Goal: Information Seeking & Learning: Learn about a topic

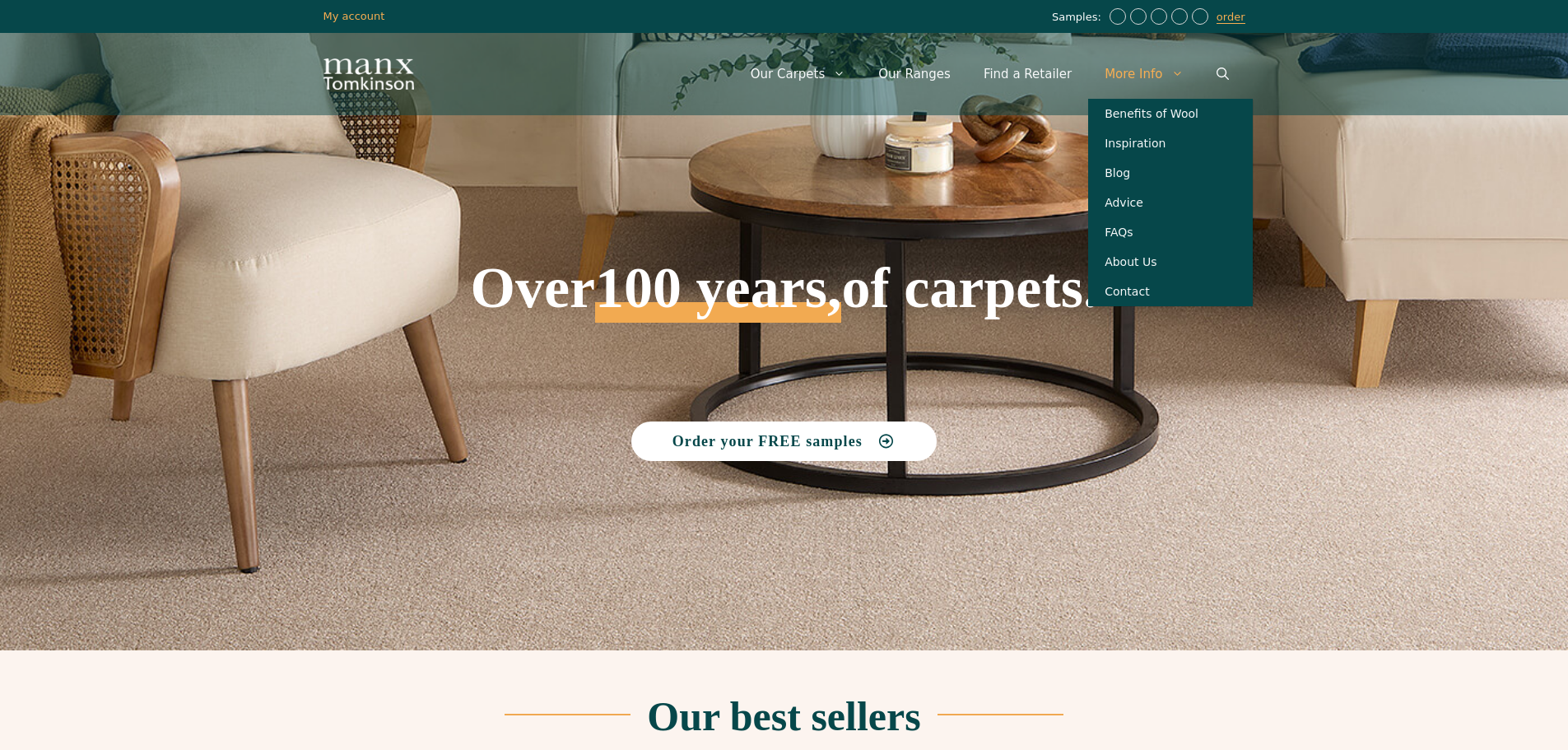
click at [1155, 67] on link "More Info" at bounding box center [1143, 73] width 111 height 49
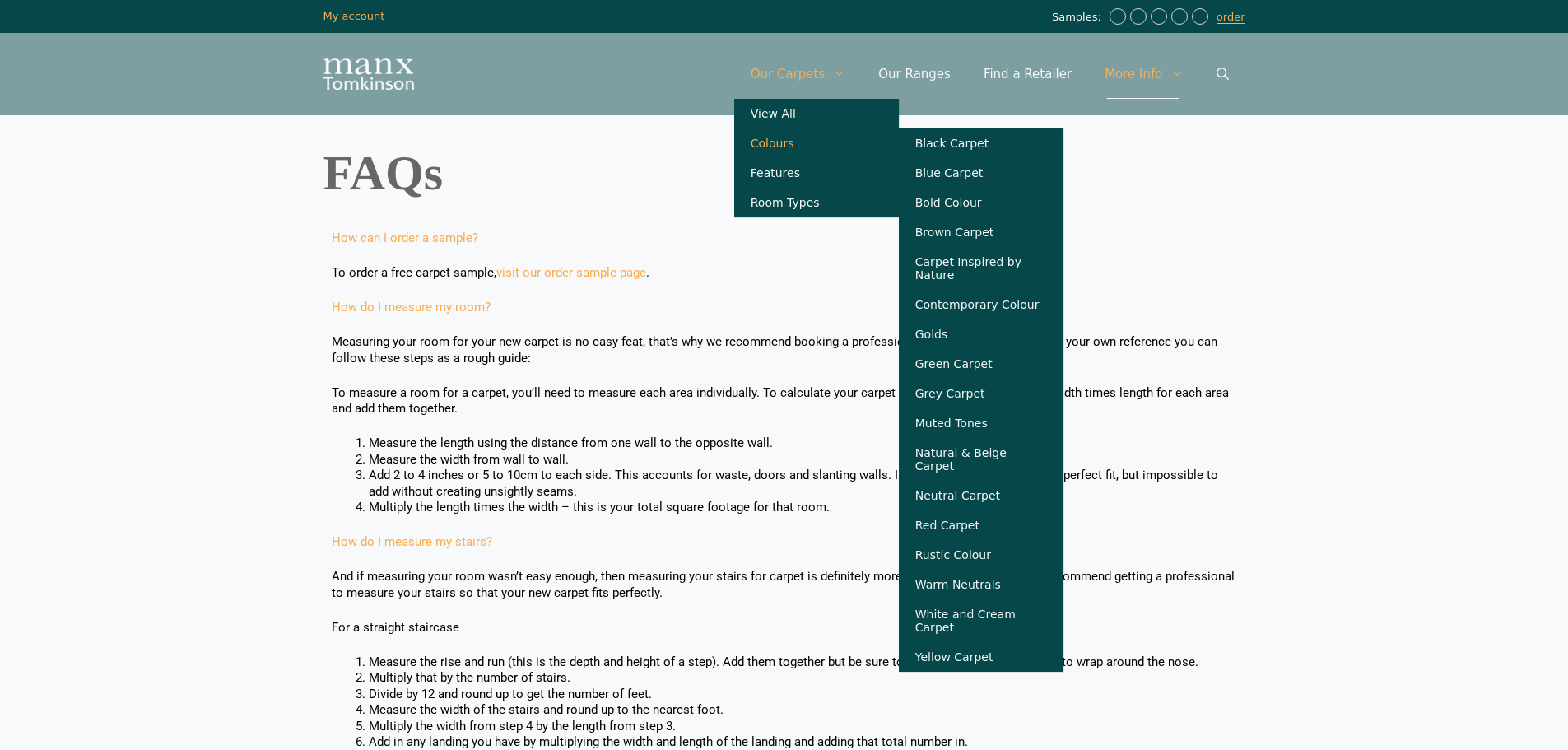
click at [809, 136] on link "Colours" at bounding box center [816, 143] width 164 height 29
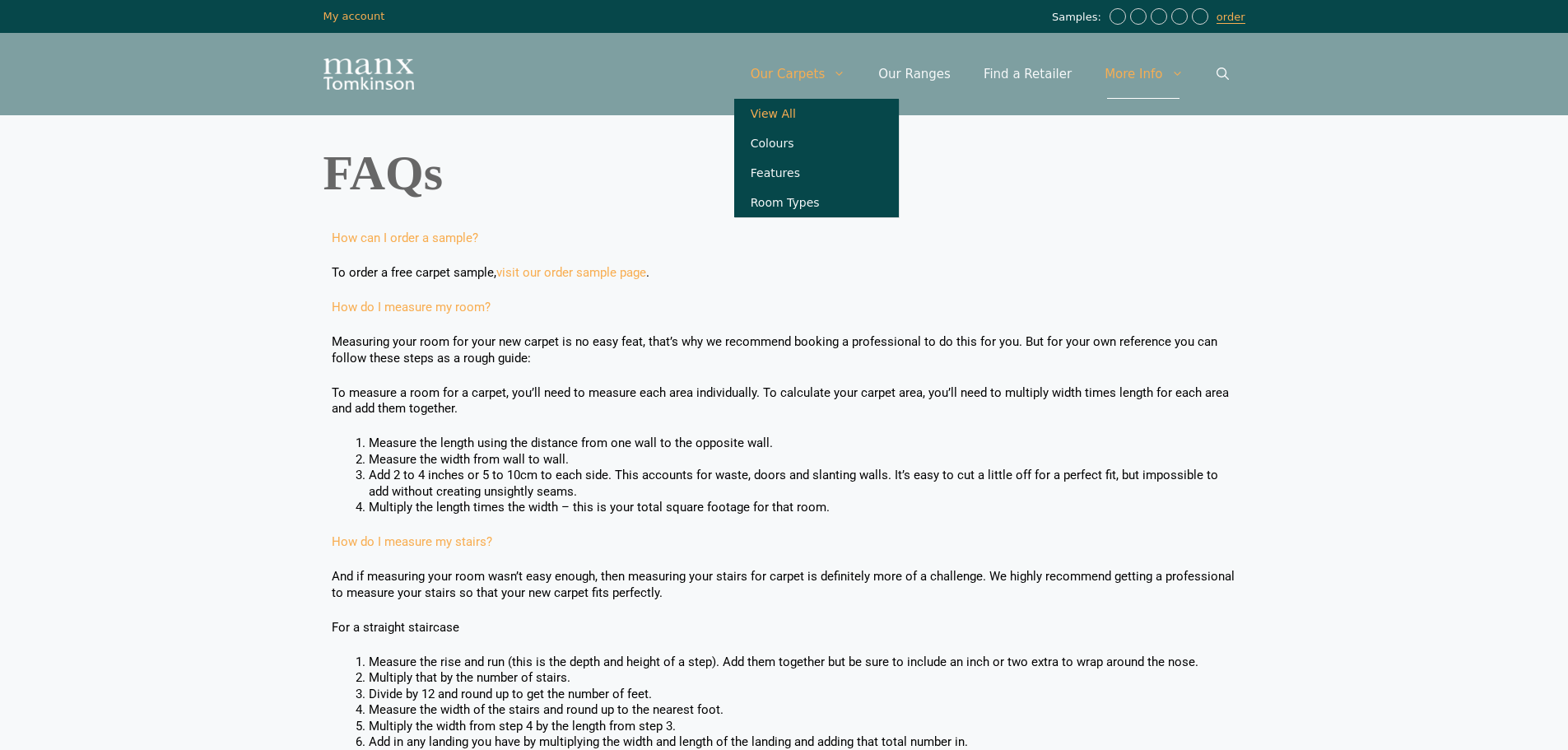
click at [827, 108] on link "View All" at bounding box center [816, 113] width 164 height 29
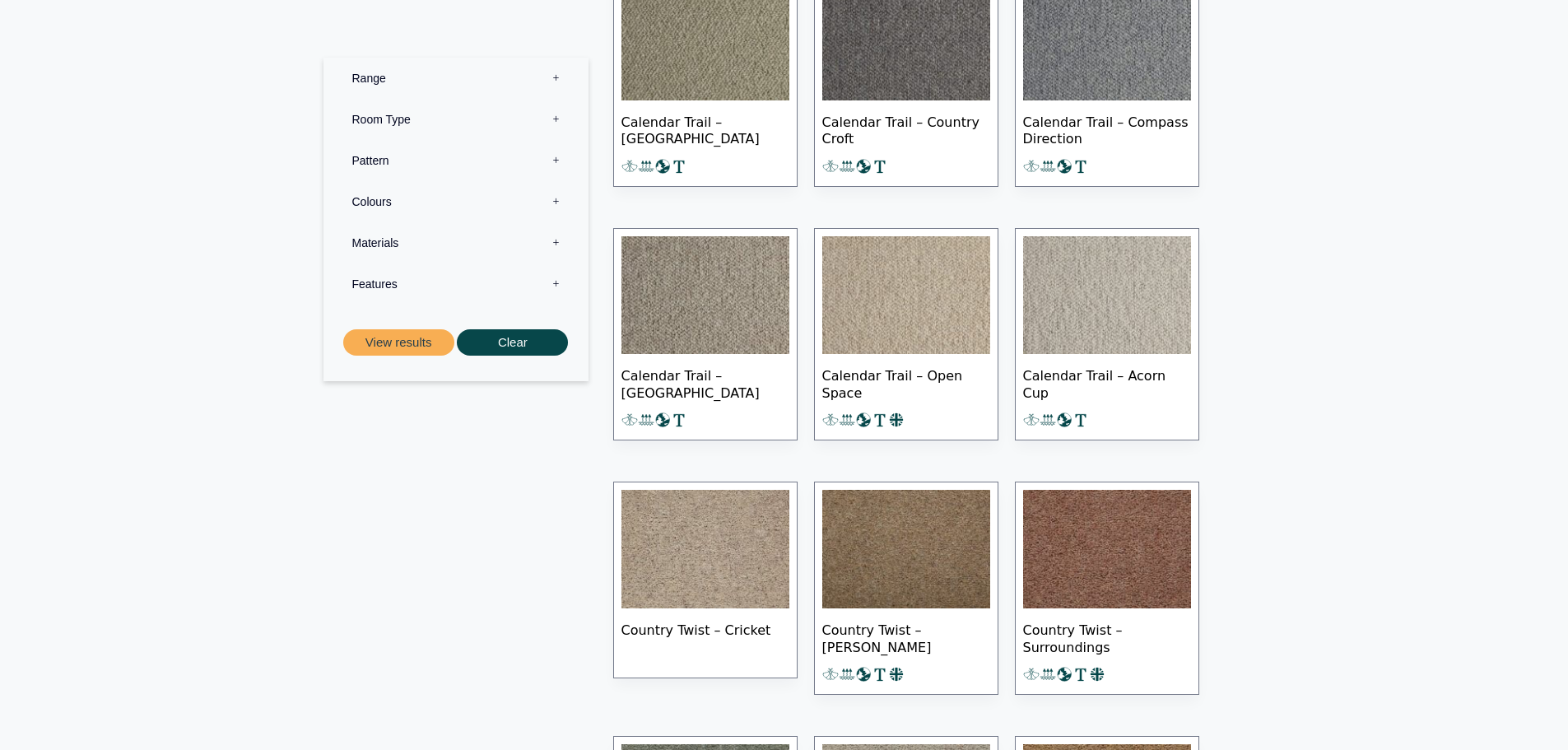
scroll to position [1729, 0]
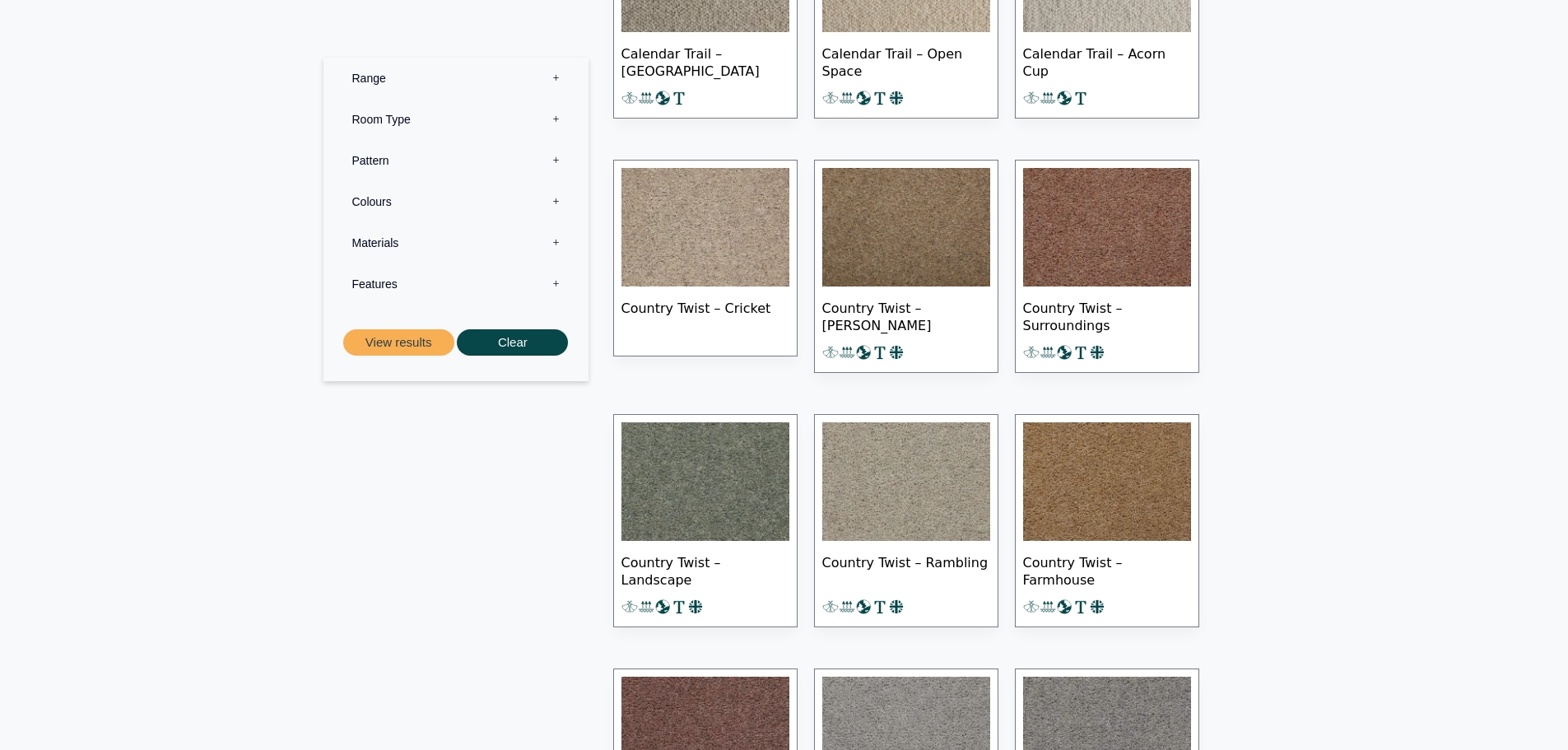
click at [652, 285] on img at bounding box center [705, 227] width 168 height 119
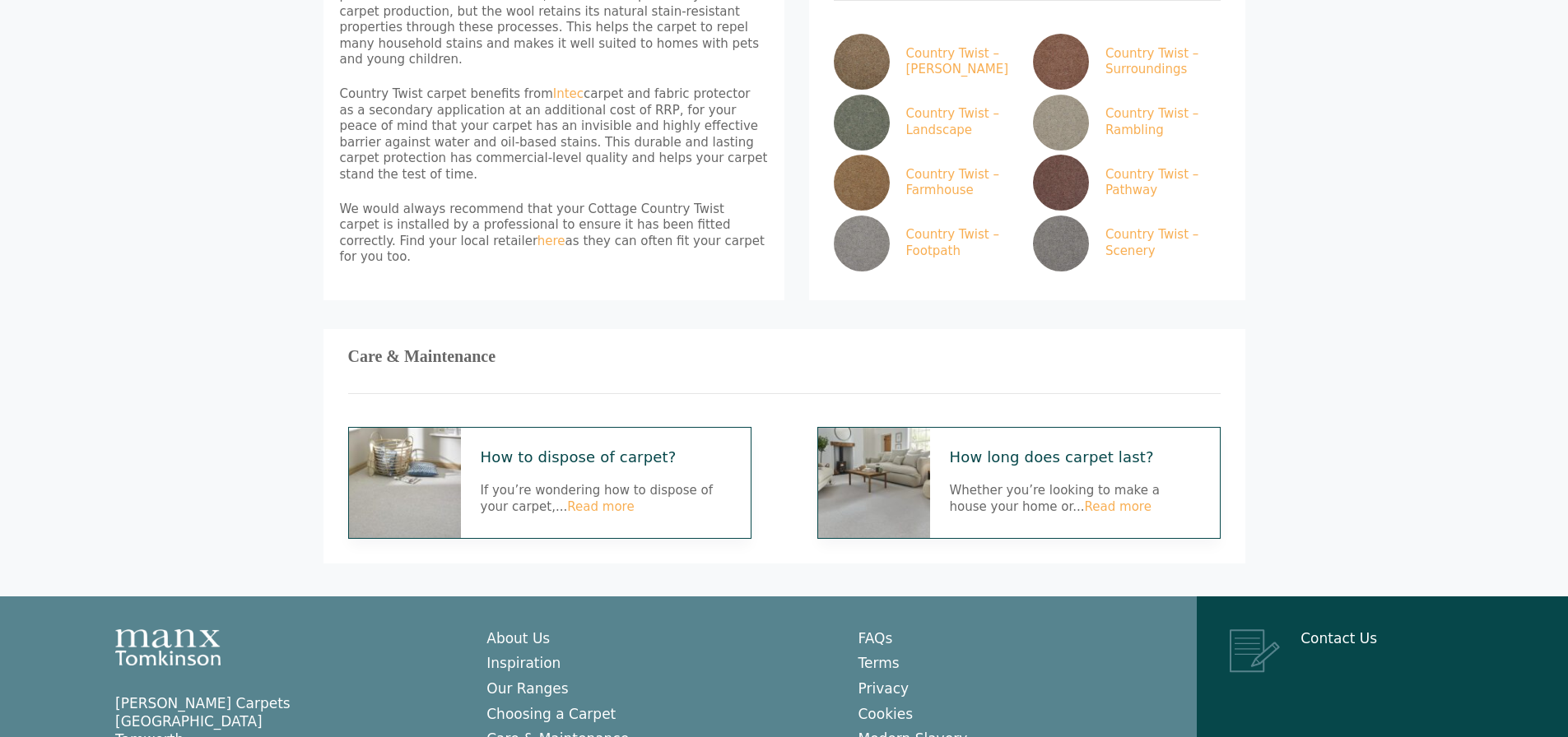
scroll to position [1004, 0]
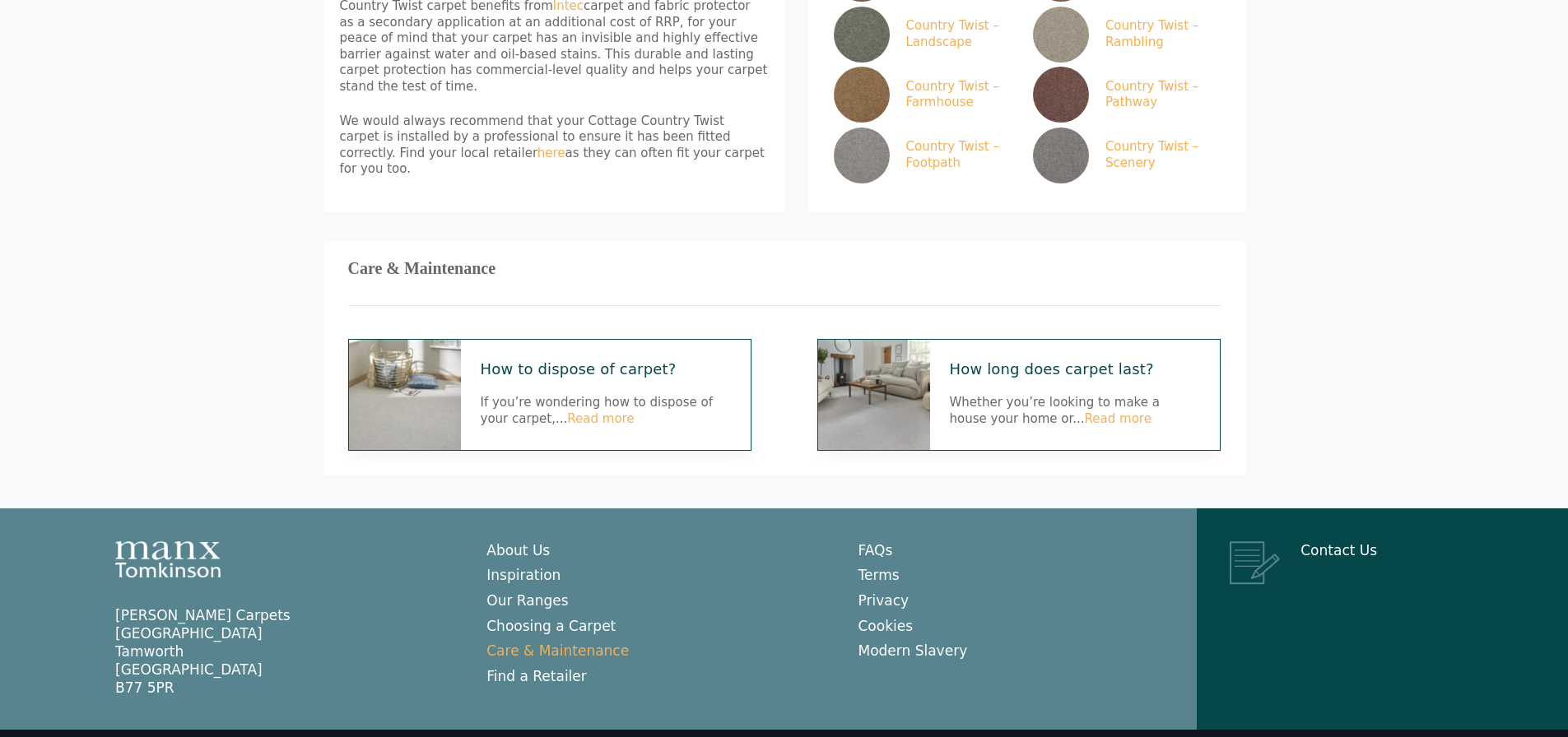
click at [593, 643] on link "Care & Maintenance" at bounding box center [558, 651] width 143 height 17
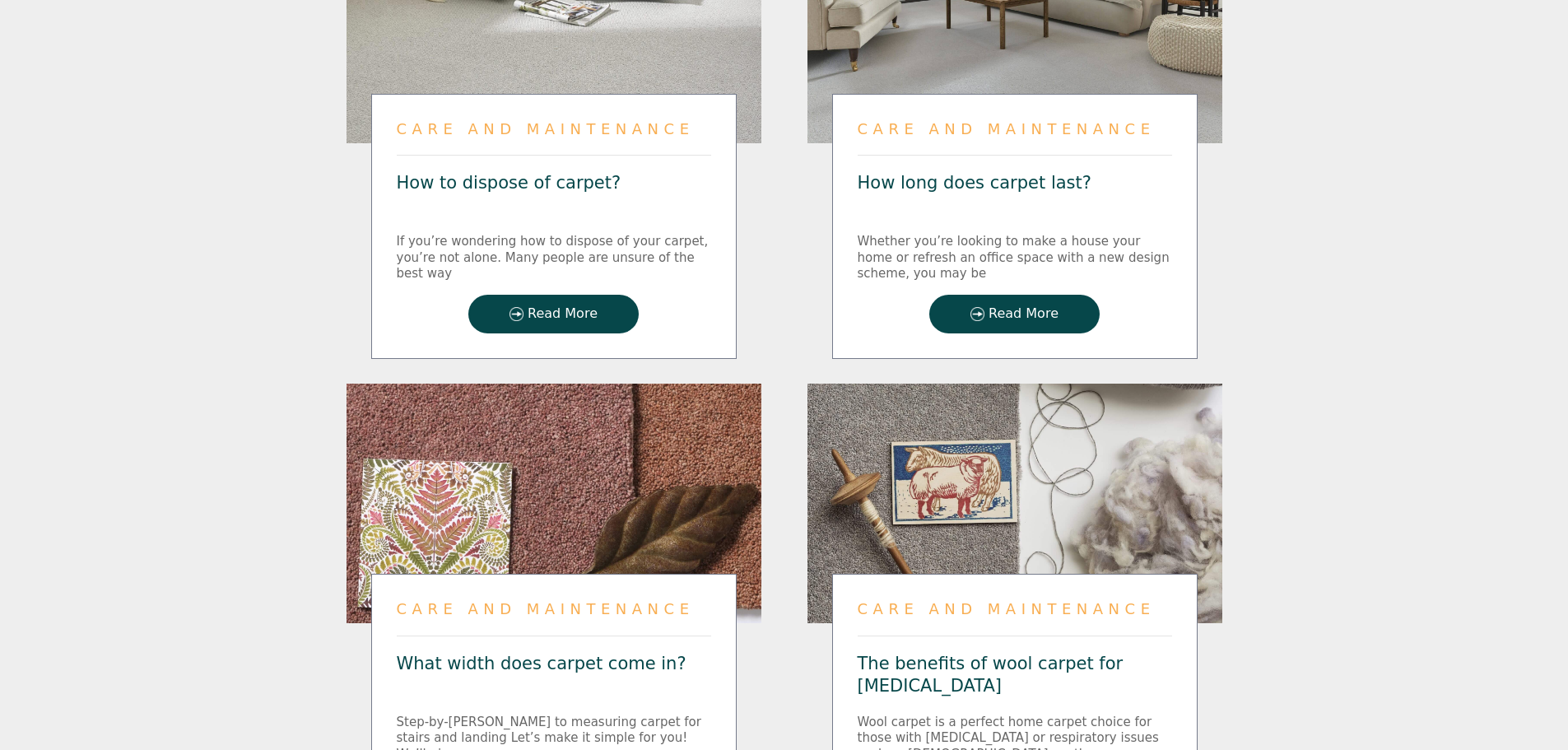
scroll to position [576, 0]
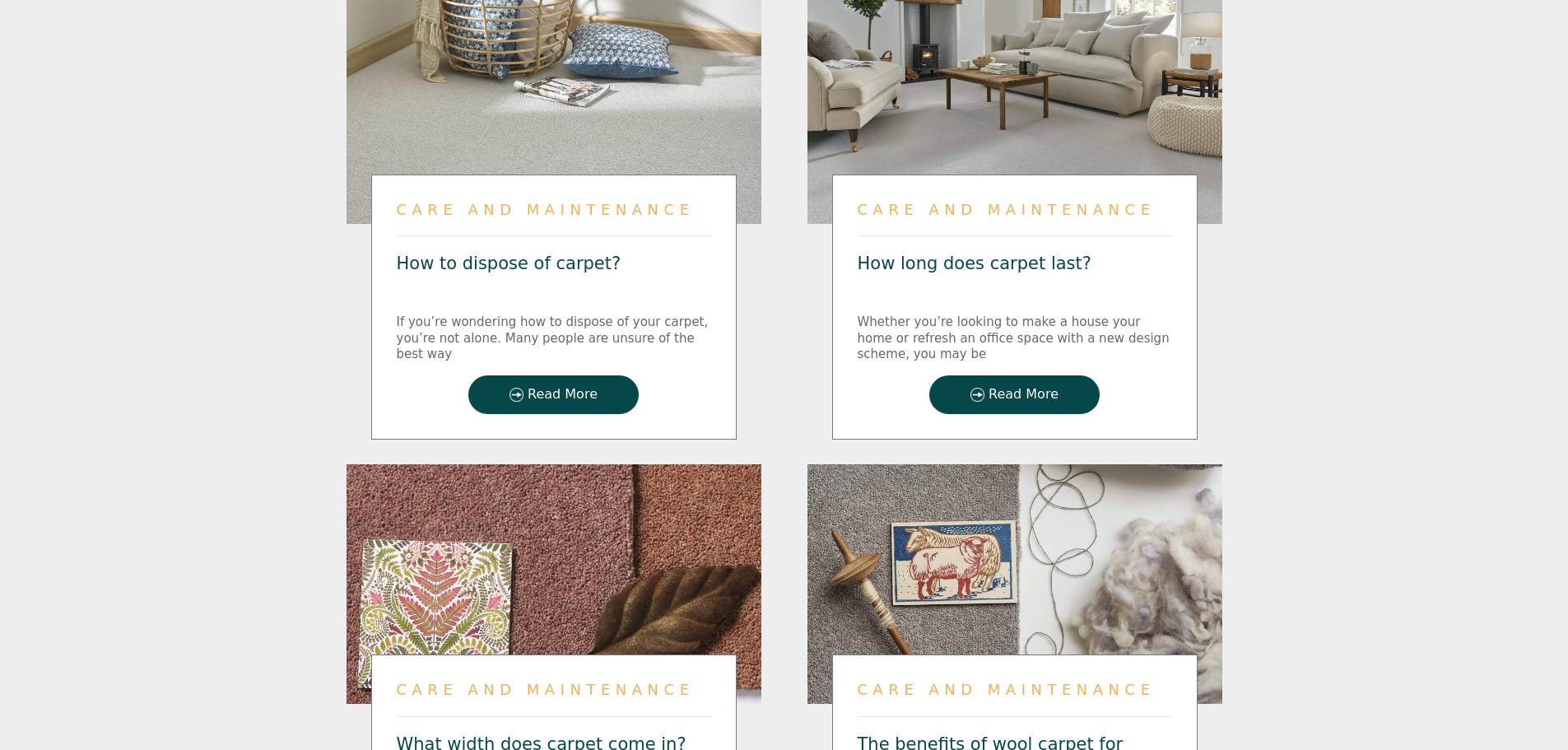
click at [1045, 382] on link "Read More" at bounding box center [1014, 395] width 170 height 38
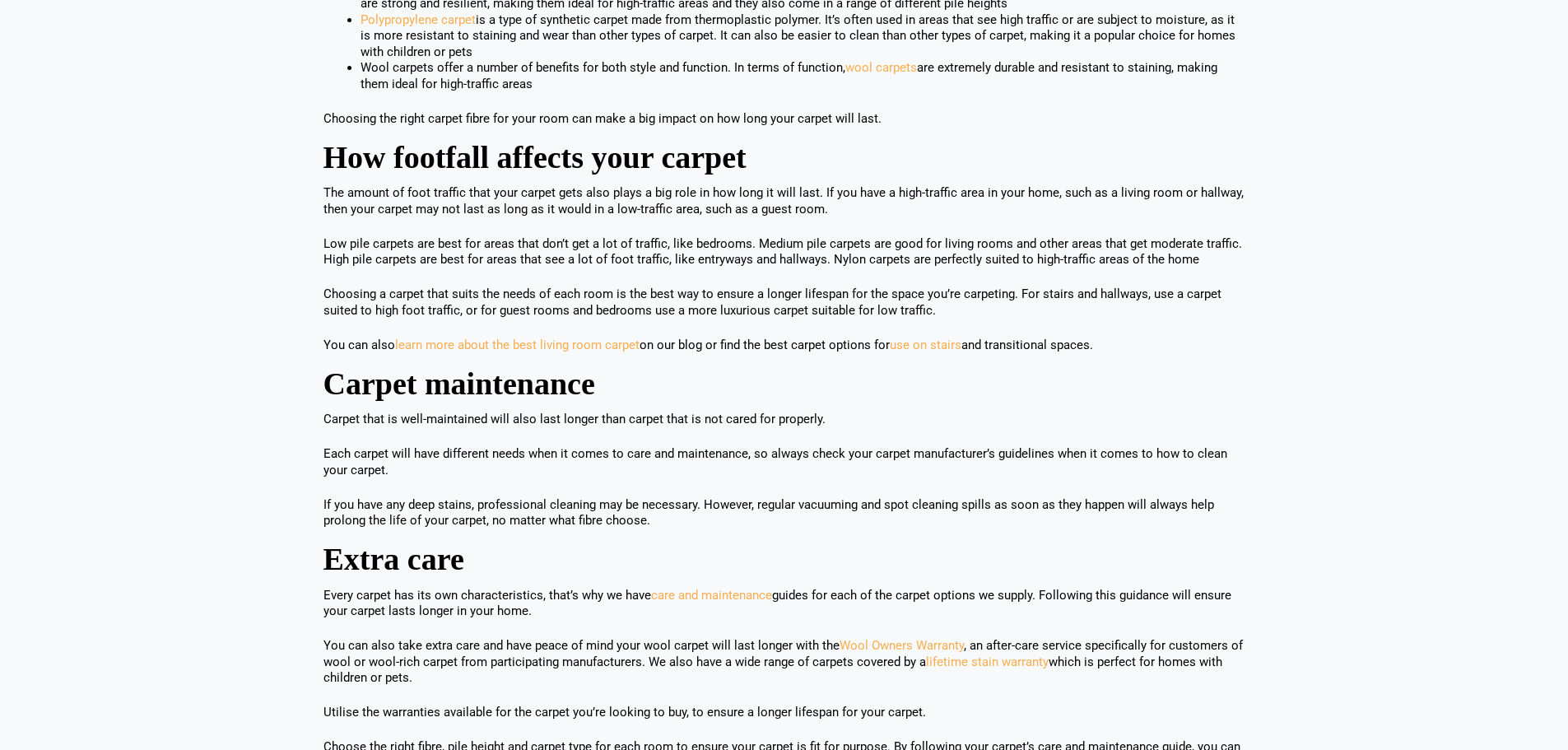
scroll to position [1317, 0]
